Goal: Transaction & Acquisition: Purchase product/service

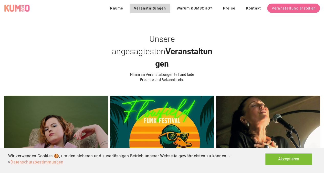
click at [287, 159] on button "Akzeptieren" at bounding box center [289, 158] width 47 height 11
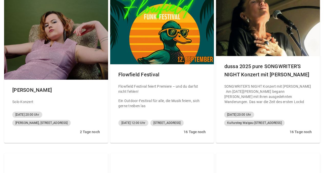
scroll to position [103, 0]
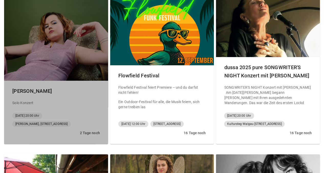
click at [22, 83] on div "[PERSON_NAME]" at bounding box center [56, 91] width 96 height 16
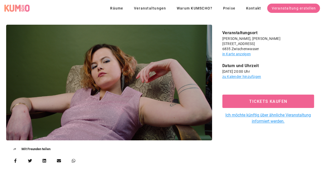
click at [236, 53] on link "in Karte anzeigen" at bounding box center [237, 54] width 28 height 4
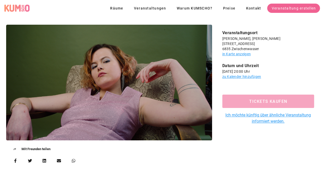
click at [273, 100] on span "Tickets kaufen" at bounding box center [269, 101] width 80 height 5
